Goal: Task Accomplishment & Management: Use online tool/utility

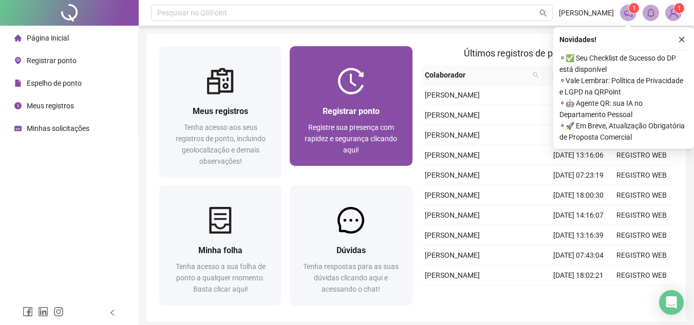
click at [366, 106] on span "Registrar ponto" at bounding box center [351, 111] width 57 height 10
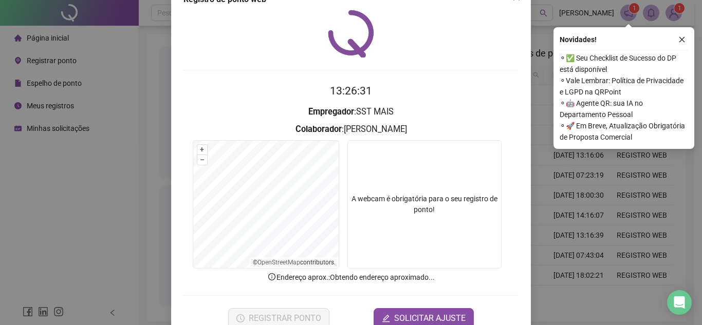
scroll to position [53, 0]
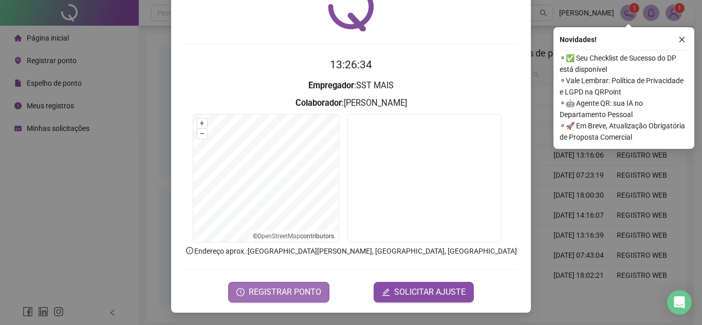
click at [299, 287] on span "REGISTRAR PONTO" at bounding box center [285, 292] width 72 height 12
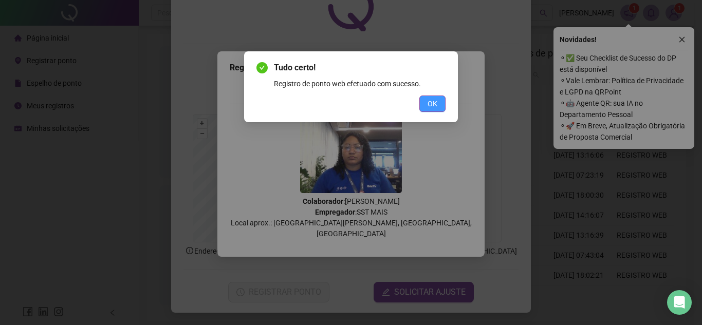
click at [428, 104] on span "OK" at bounding box center [433, 103] width 10 height 11
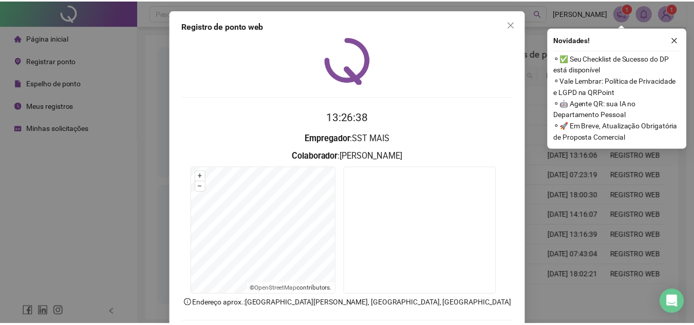
scroll to position [0, 0]
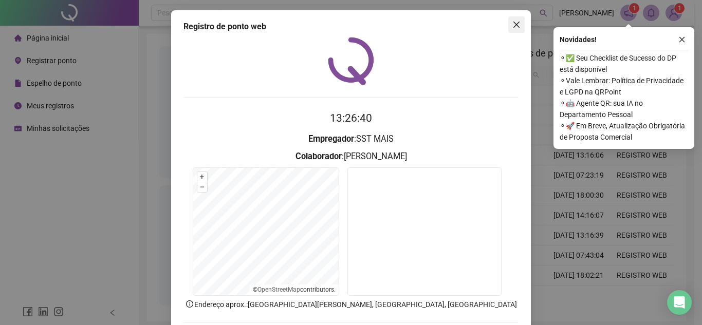
click at [512, 28] on icon "close" at bounding box center [516, 25] width 8 height 8
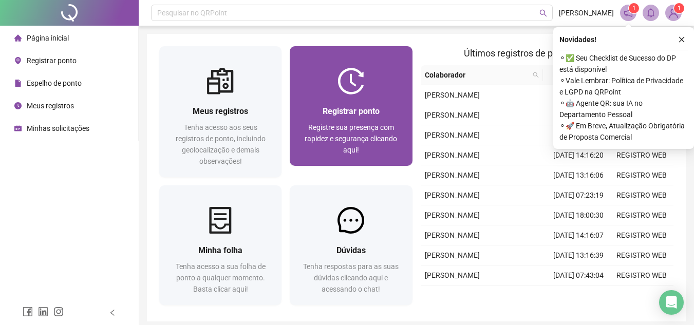
click at [348, 102] on div "Registrar ponto Registre sua presença com rapidez e segurança clicando aqui!" at bounding box center [351, 130] width 122 height 71
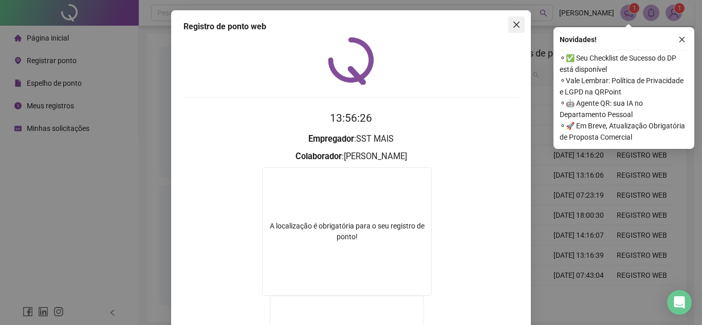
click at [518, 24] on span "Close" at bounding box center [516, 25] width 16 height 8
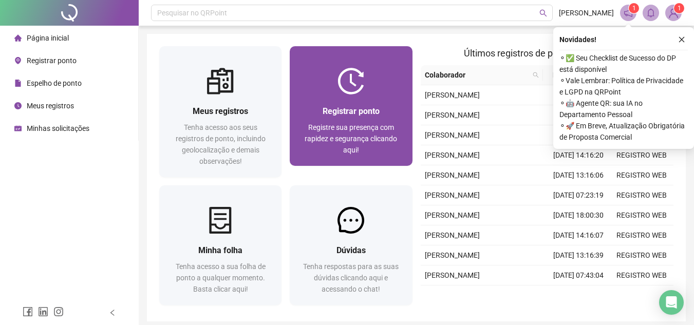
click at [356, 90] on img at bounding box center [351, 81] width 27 height 27
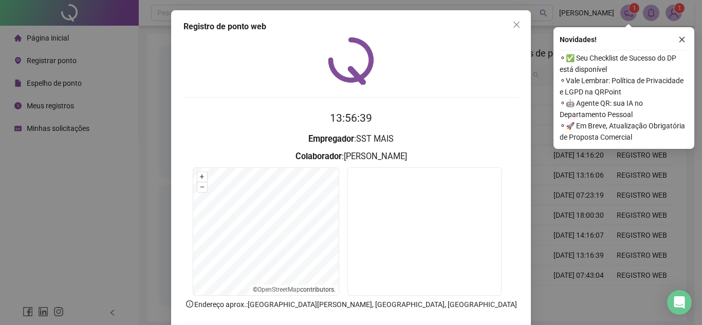
scroll to position [53, 0]
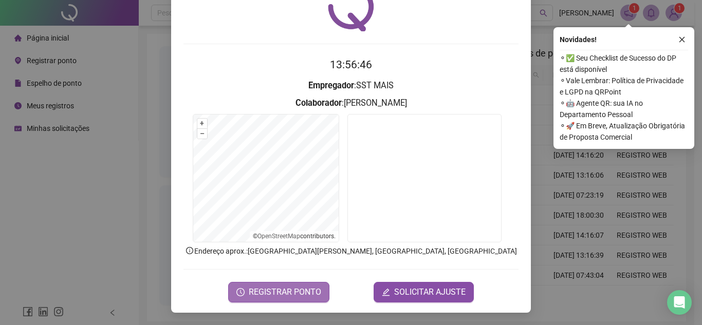
click at [303, 298] on span "REGISTRAR PONTO" at bounding box center [285, 292] width 72 height 12
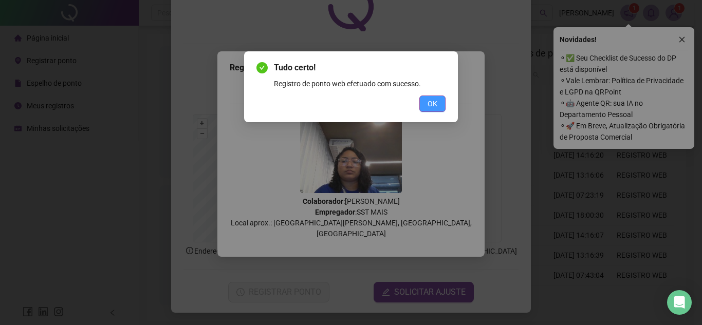
click at [436, 111] on button "OK" at bounding box center [432, 104] width 26 height 16
